Goal: Transaction & Acquisition: Purchase product/service

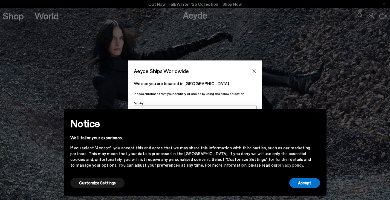
click at [255, 73] on icon "Close" at bounding box center [254, 71] width 4 height 4
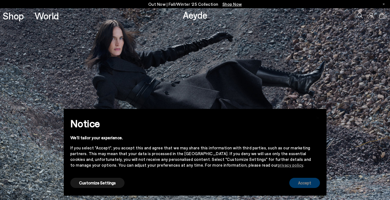
click at [301, 182] on button "Accept" at bounding box center [304, 183] width 31 height 10
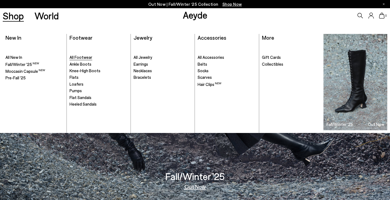
click at [86, 56] on span "All Footwear" at bounding box center [81, 57] width 23 height 5
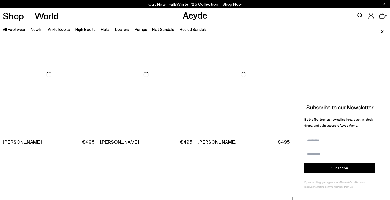
scroll to position [1031, 0]
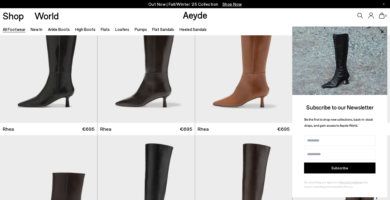
scroll to position [1084, 0]
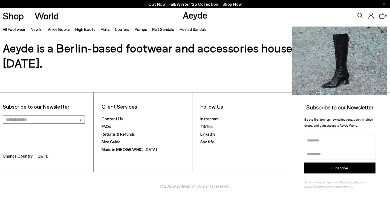
scroll to position [818, 0]
